Goal: Task Accomplishment & Management: Use online tool/utility

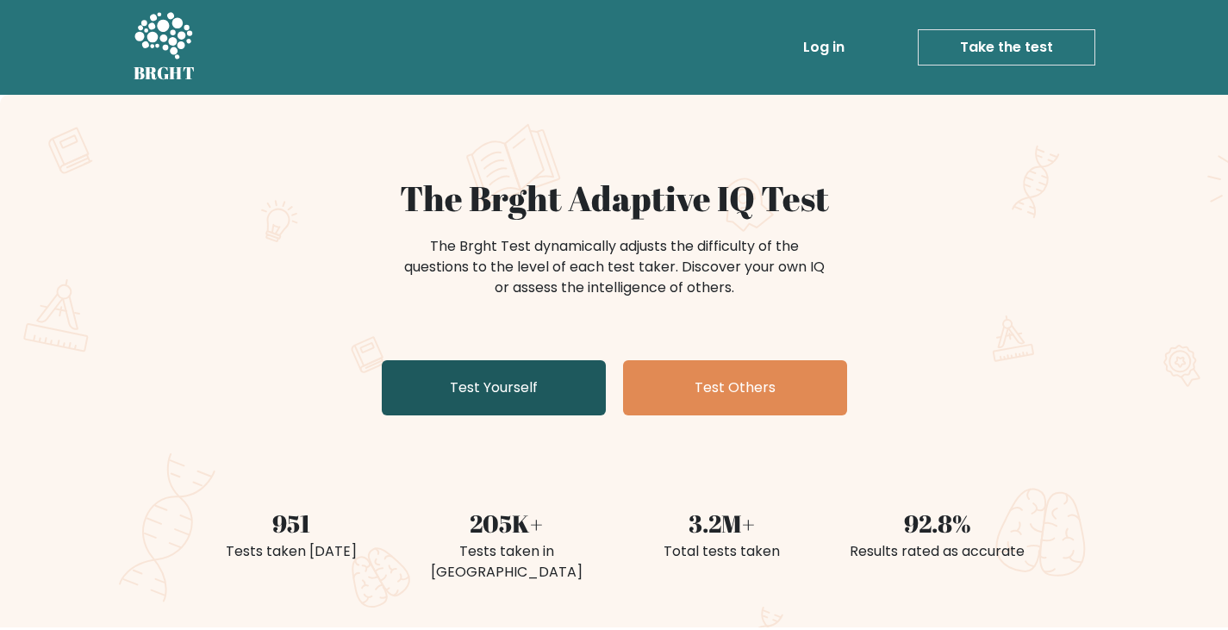
click at [538, 385] on link "Test Yourself" at bounding box center [494, 387] width 224 height 55
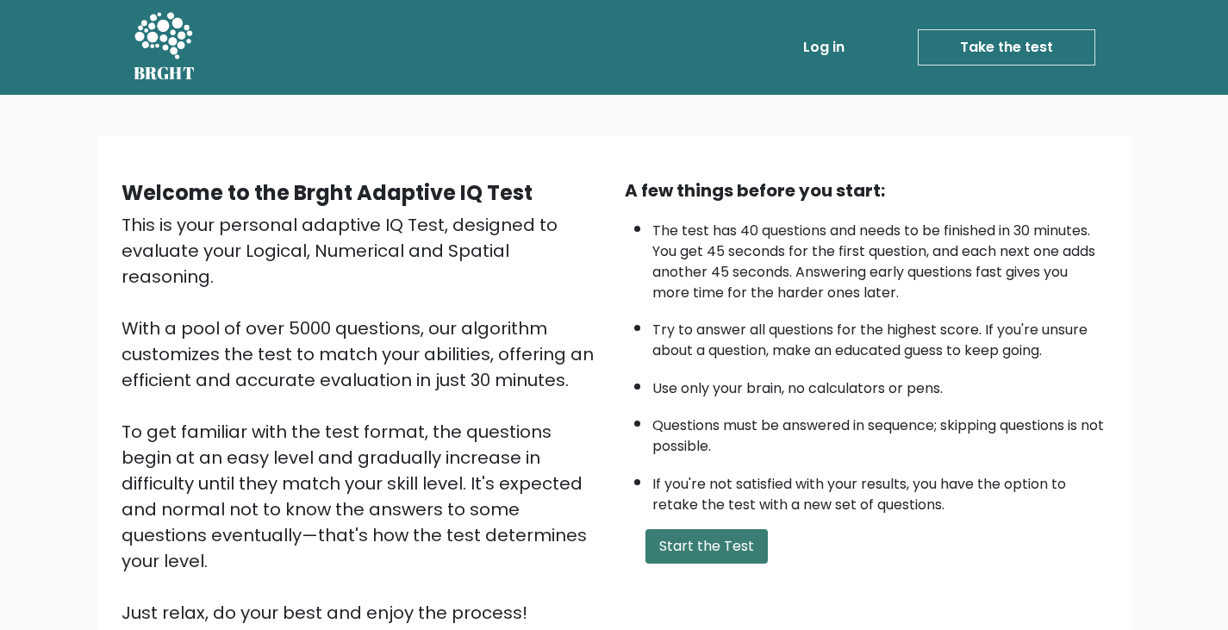
click at [715, 548] on button "Start the Test" at bounding box center [706, 546] width 122 height 34
